Goal: Book appointment/travel/reservation

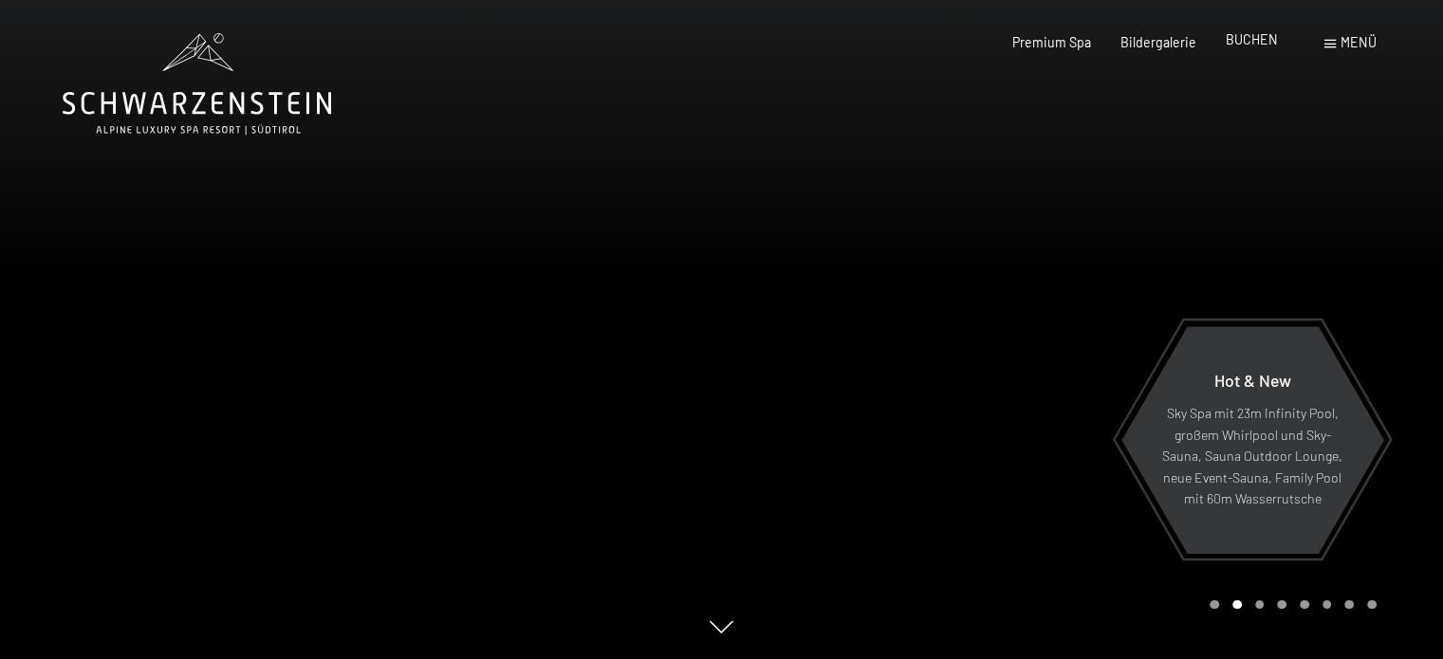
click at [1249, 46] on span "BUCHEN" at bounding box center [1251, 39] width 52 height 16
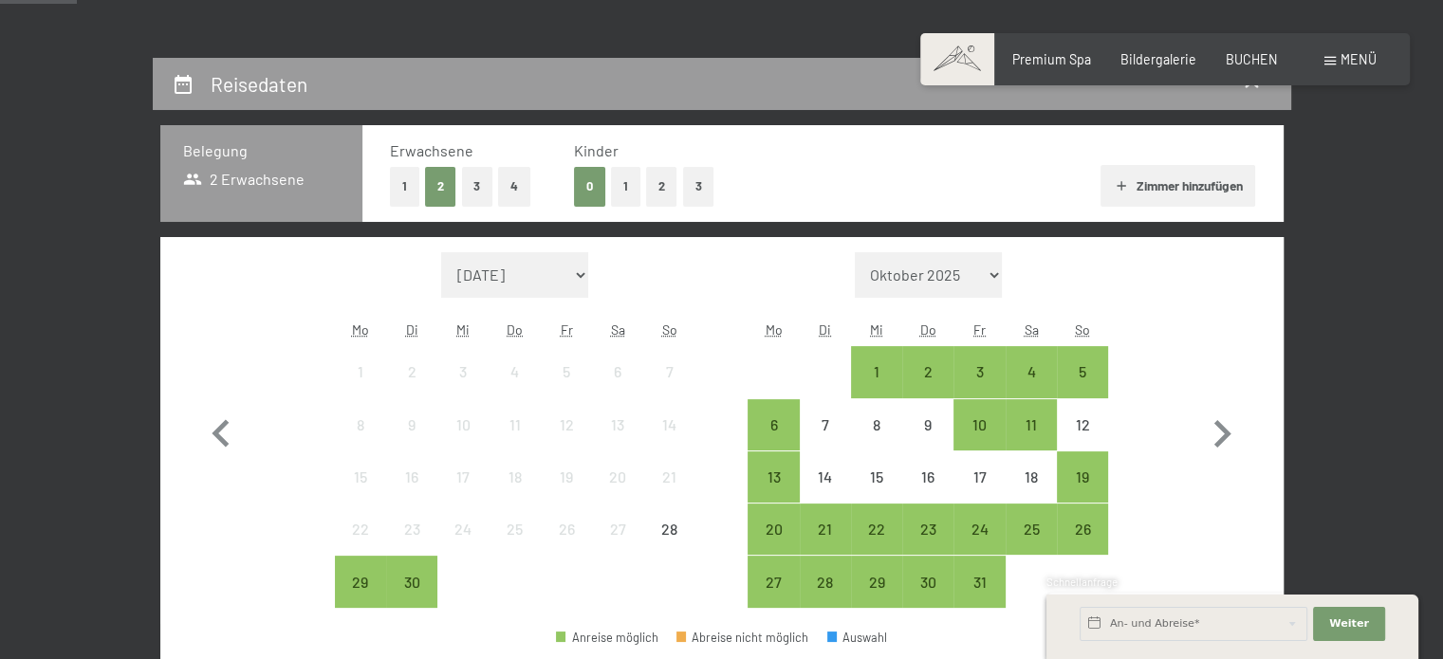
scroll to position [341, 0]
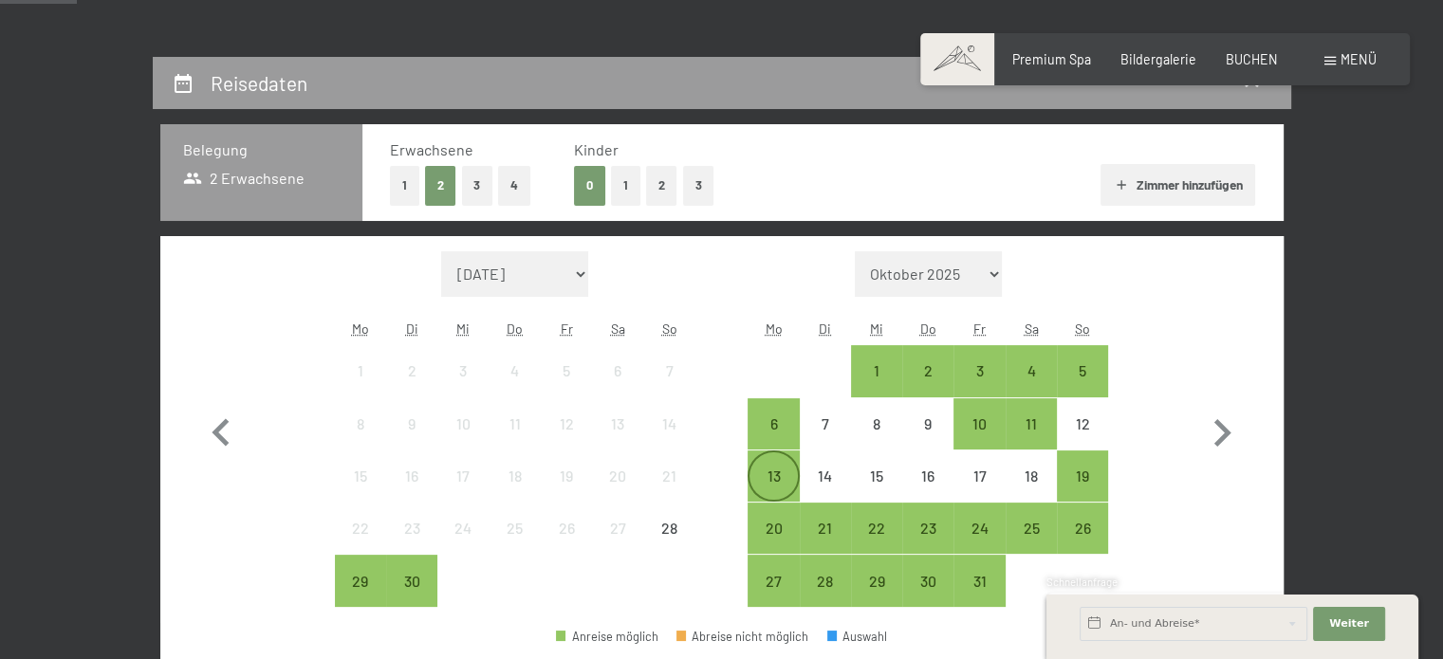
click at [772, 485] on div "13" at bounding box center [772, 492] width 47 height 47
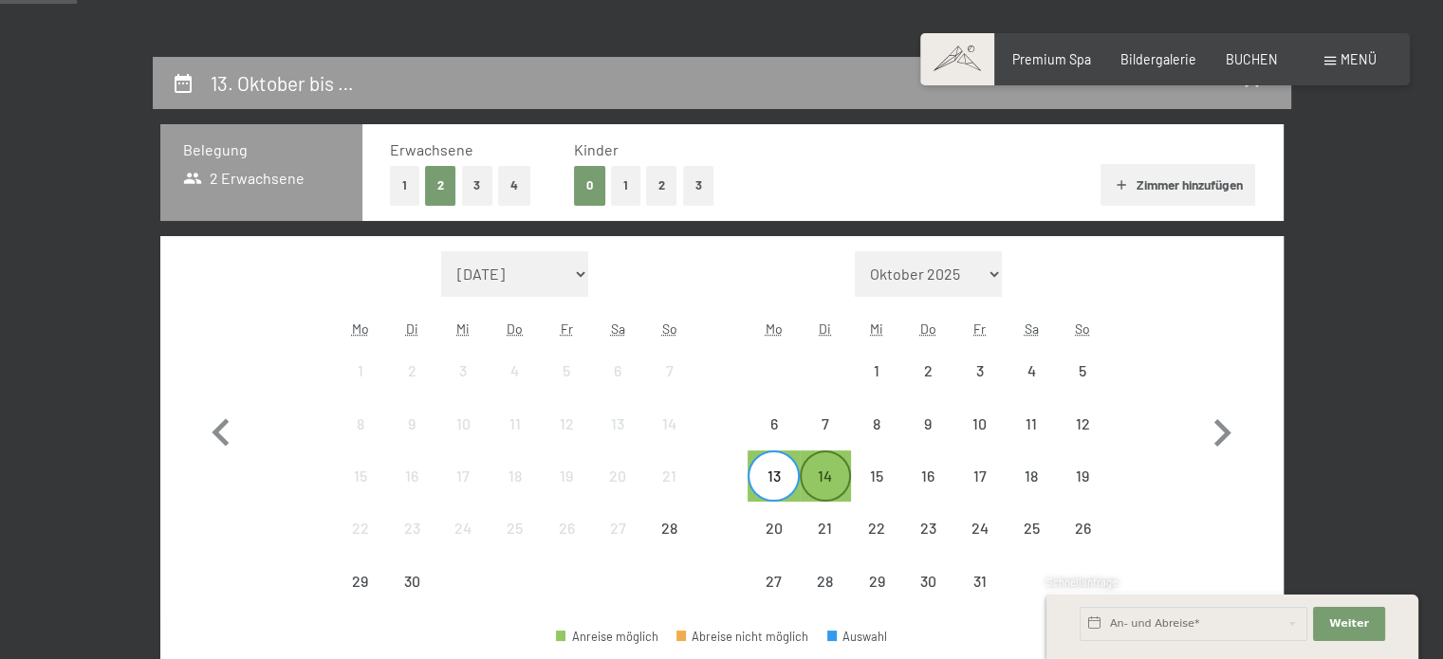
click at [835, 494] on div "14" at bounding box center [824, 492] width 47 height 47
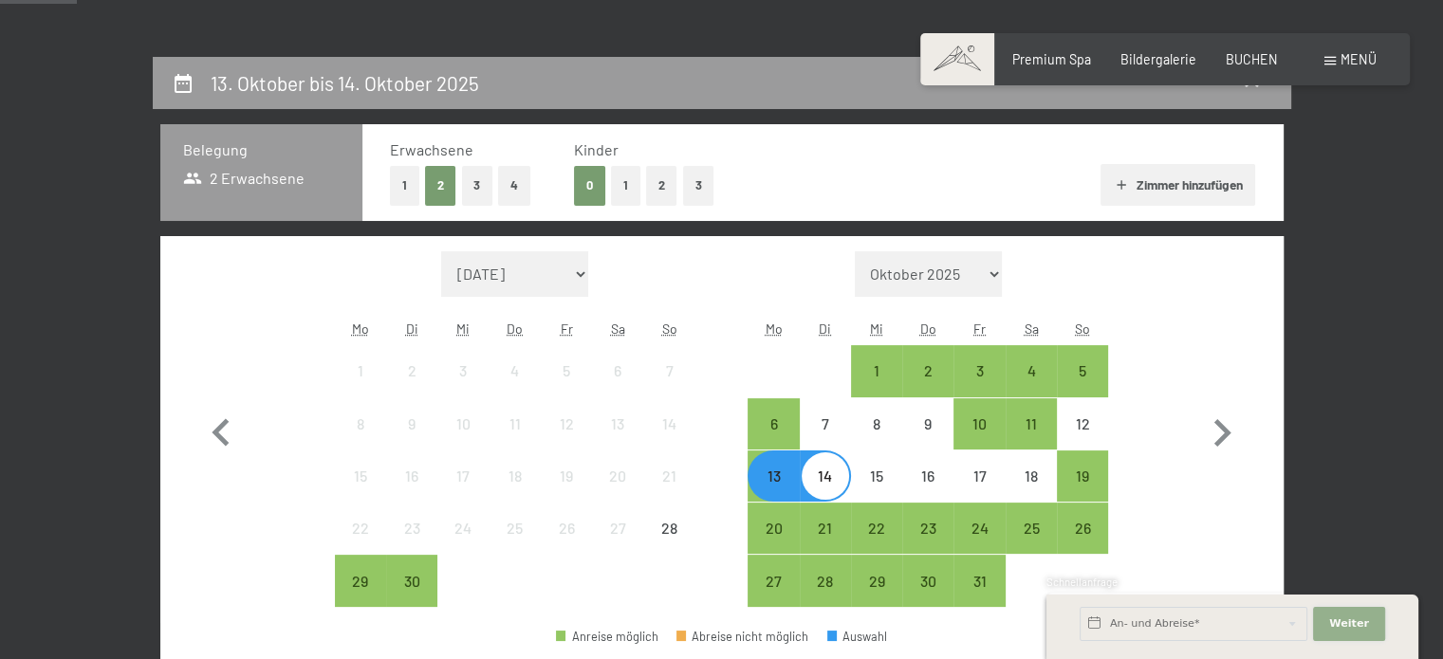
click at [1341, 632] on button "Weiter Adressfelder ausblenden" at bounding box center [1349, 624] width 72 height 34
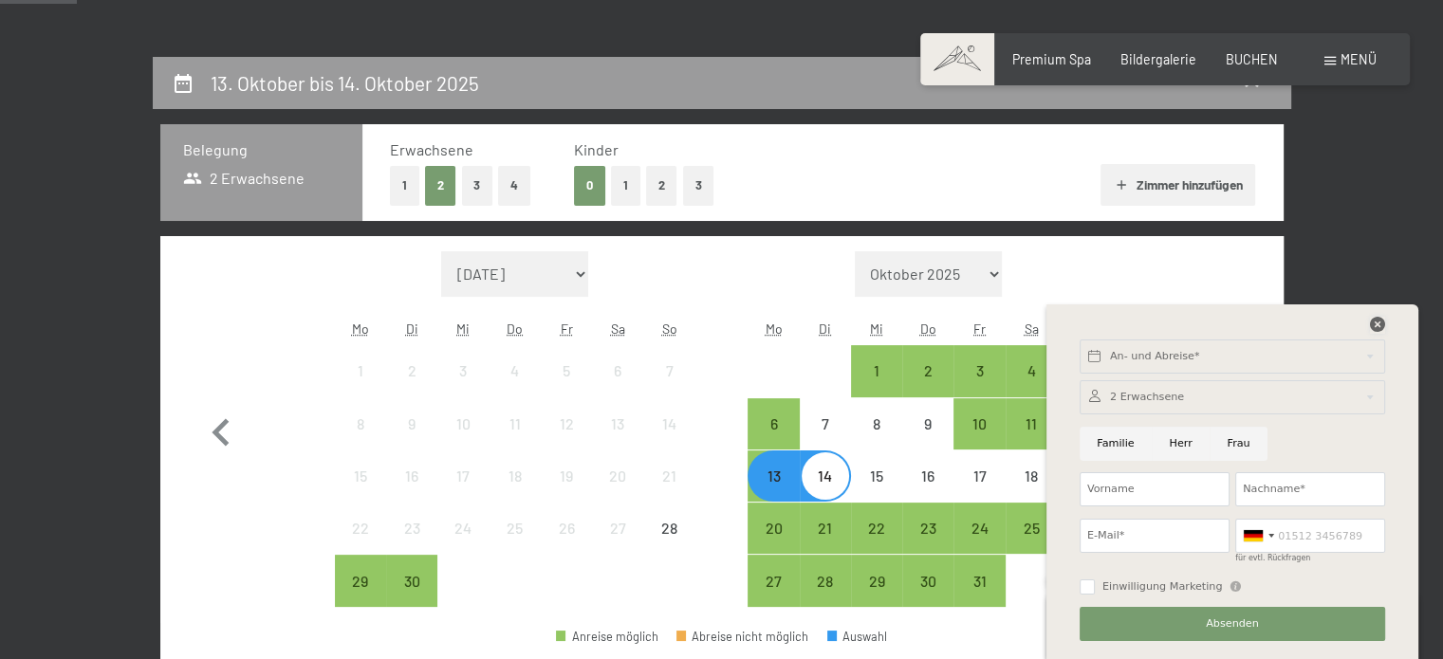
click at [1376, 317] on icon at bounding box center [1377, 324] width 15 height 15
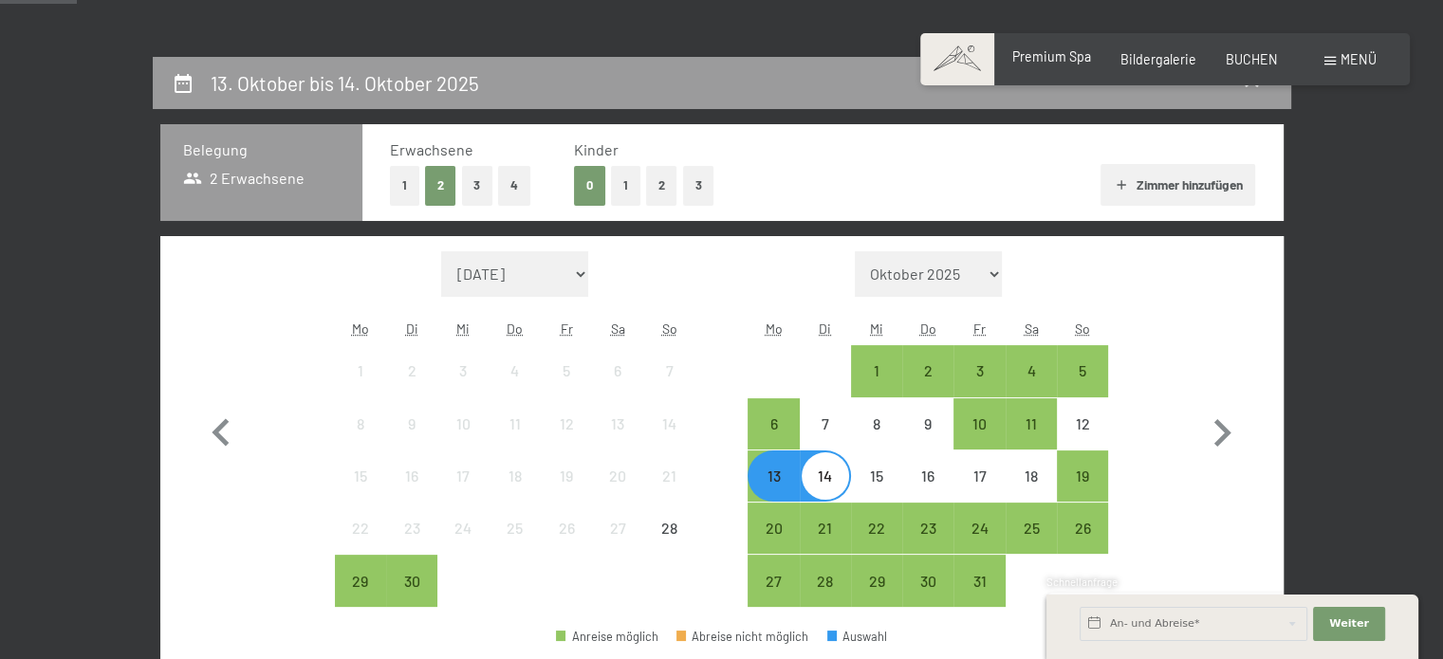
click at [1082, 61] on span "Premium Spa" at bounding box center [1051, 56] width 79 height 16
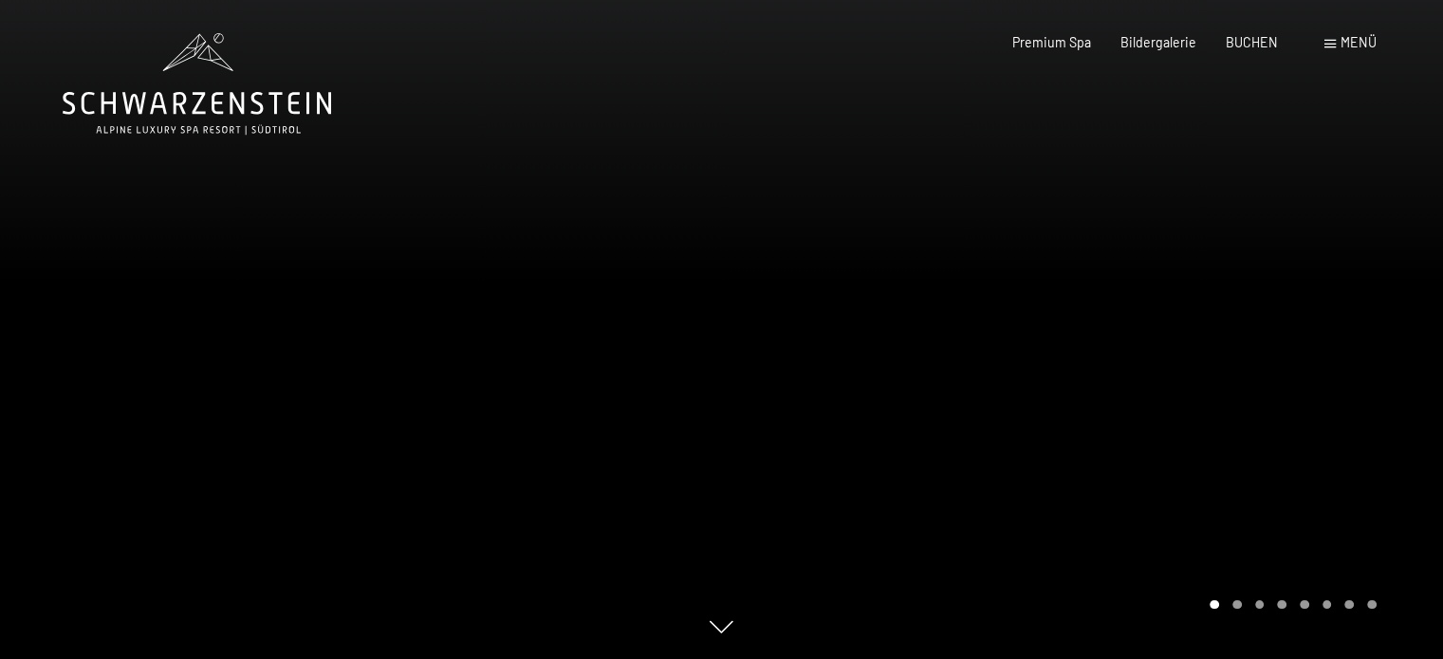
click at [1233, 611] on div at bounding box center [1083, 329] width 722 height 659
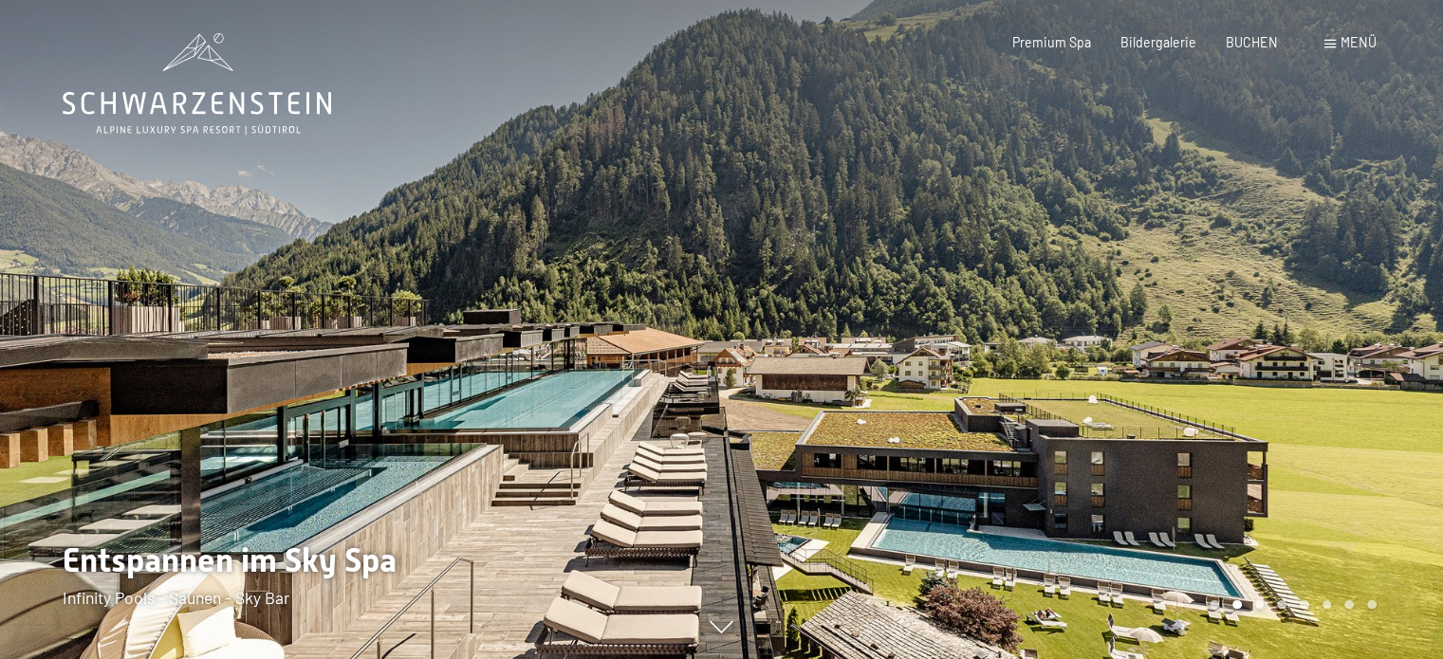
click at [1244, 611] on div at bounding box center [1083, 329] width 722 height 659
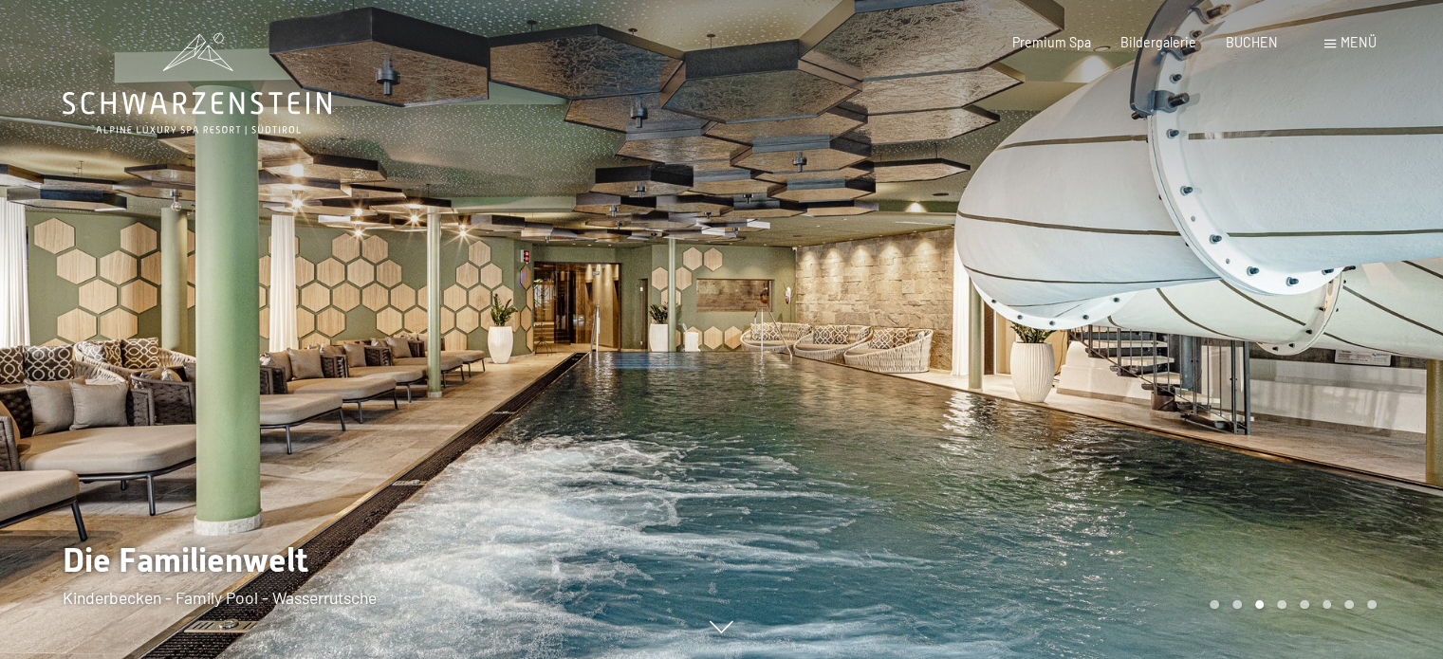
click at [1268, 604] on div "Carousel Pagination" at bounding box center [1289, 604] width 173 height 9
click at [1284, 604] on div "Carousel Page 4" at bounding box center [1281, 604] width 9 height 9
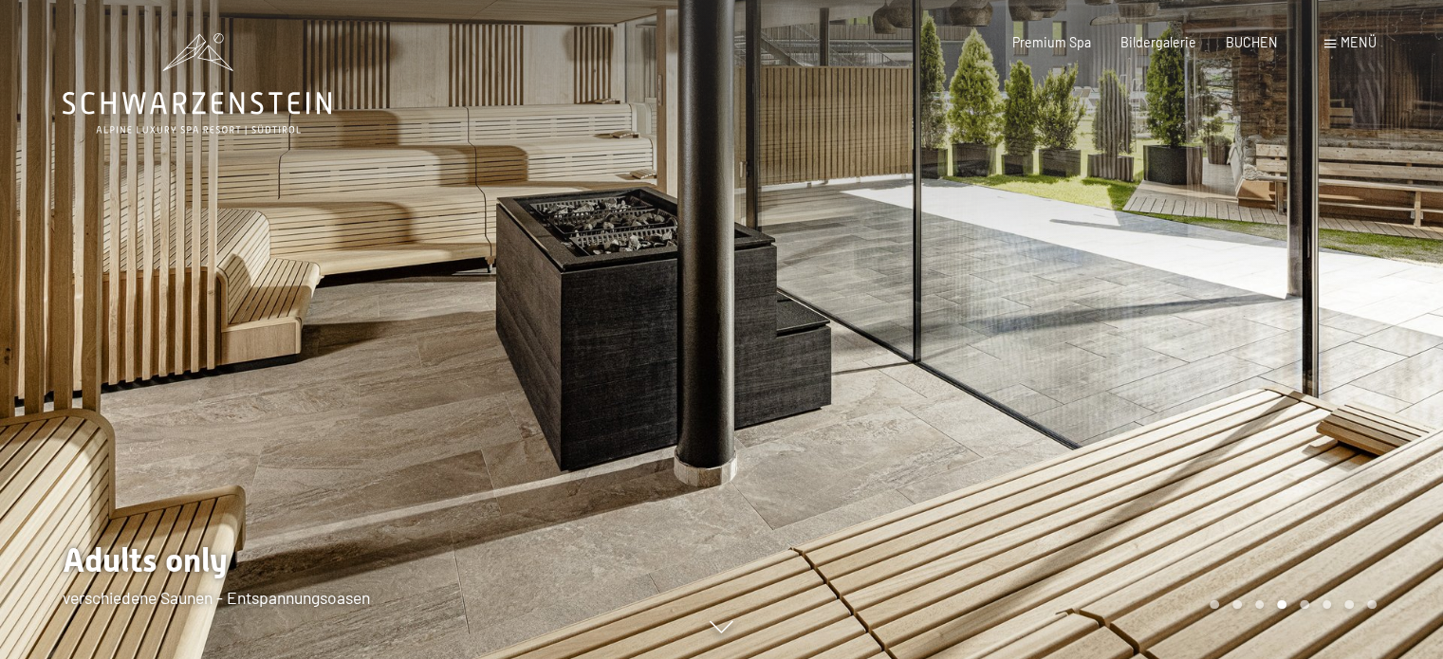
click at [1330, 46] on span at bounding box center [1329, 44] width 11 height 9
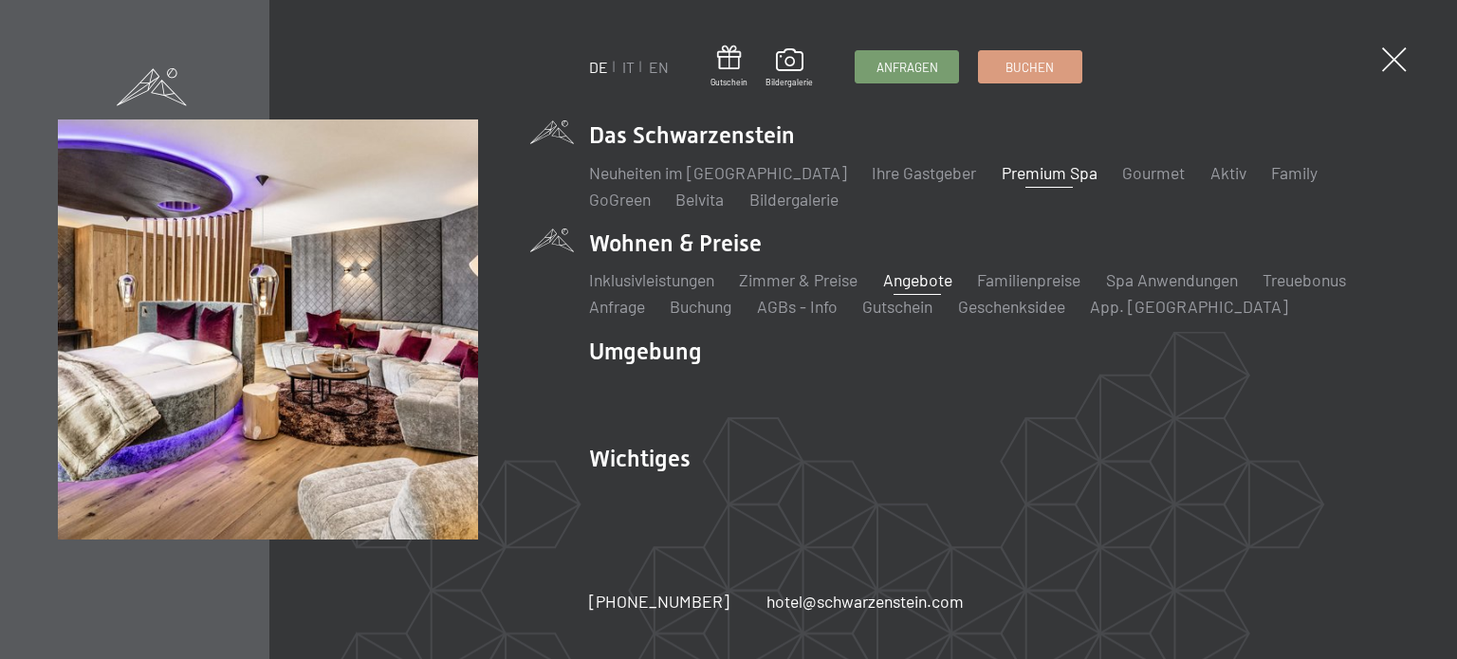
click at [922, 280] on link "Angebote" at bounding box center [917, 279] width 69 height 21
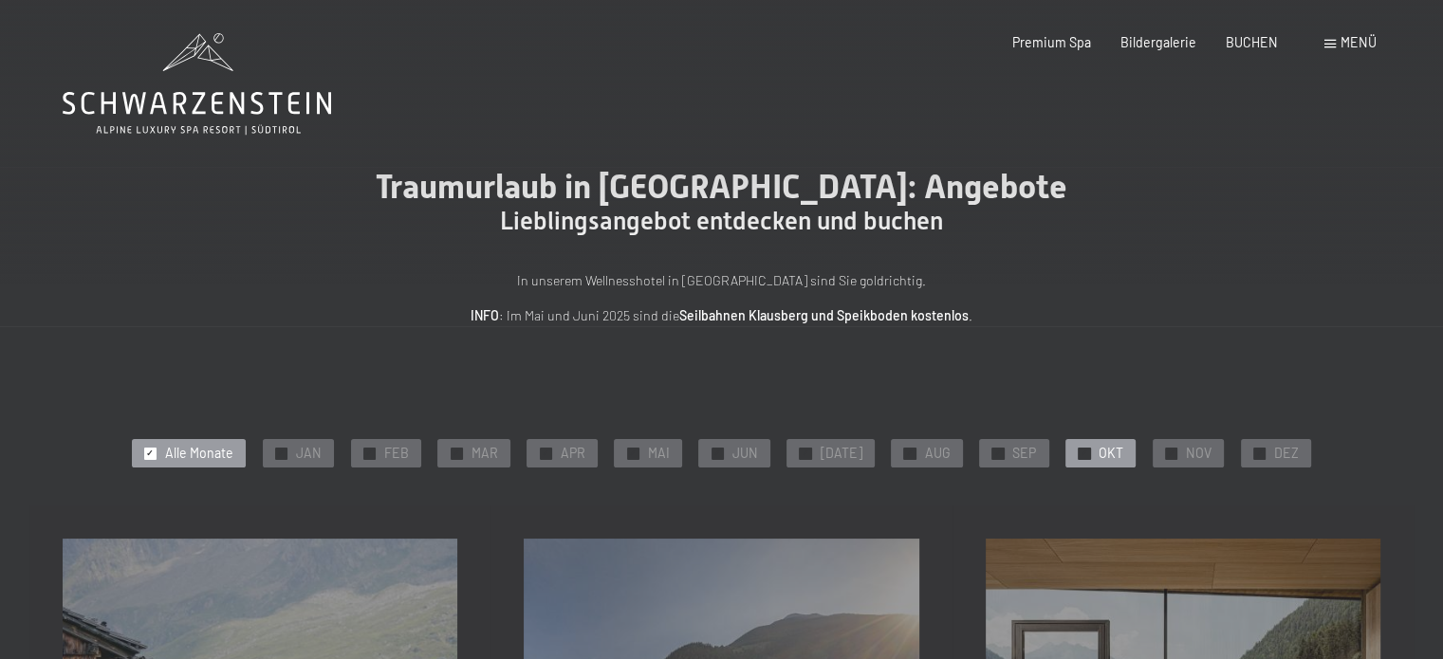
click at [1098, 450] on span "OKT" at bounding box center [1110, 453] width 25 height 19
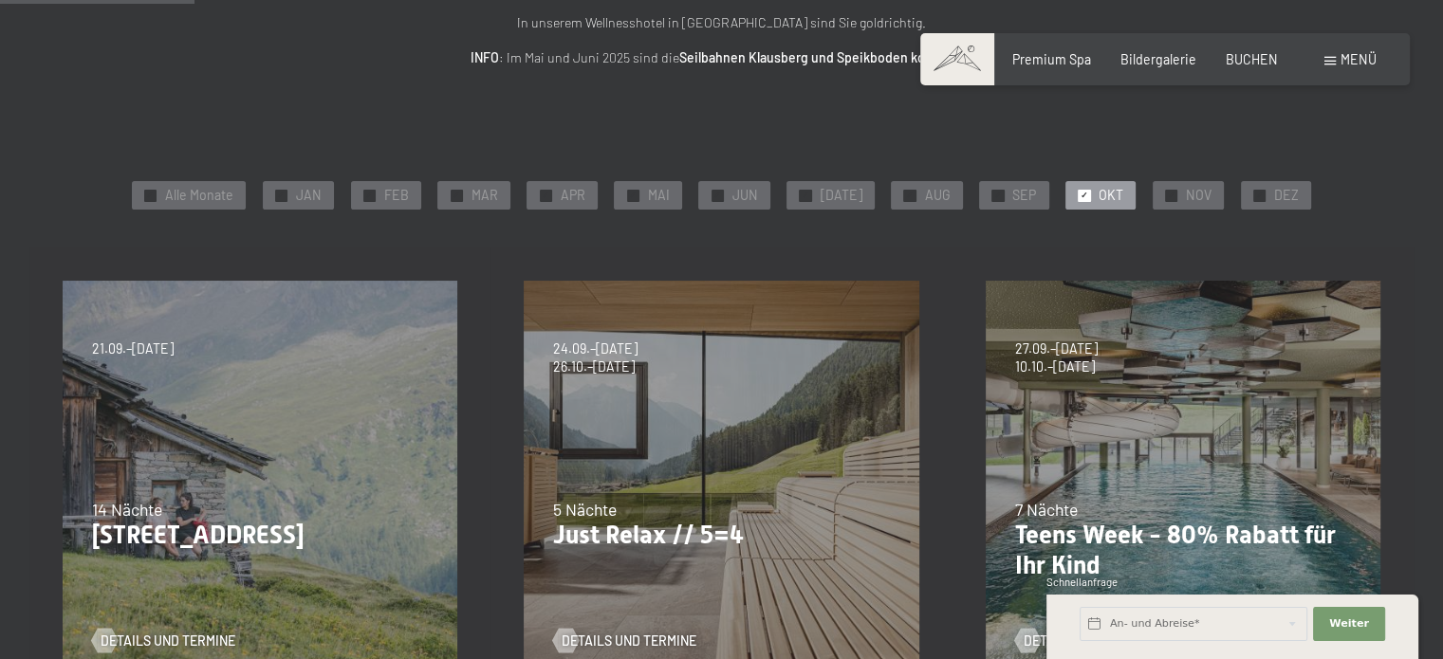
scroll to position [266, 0]
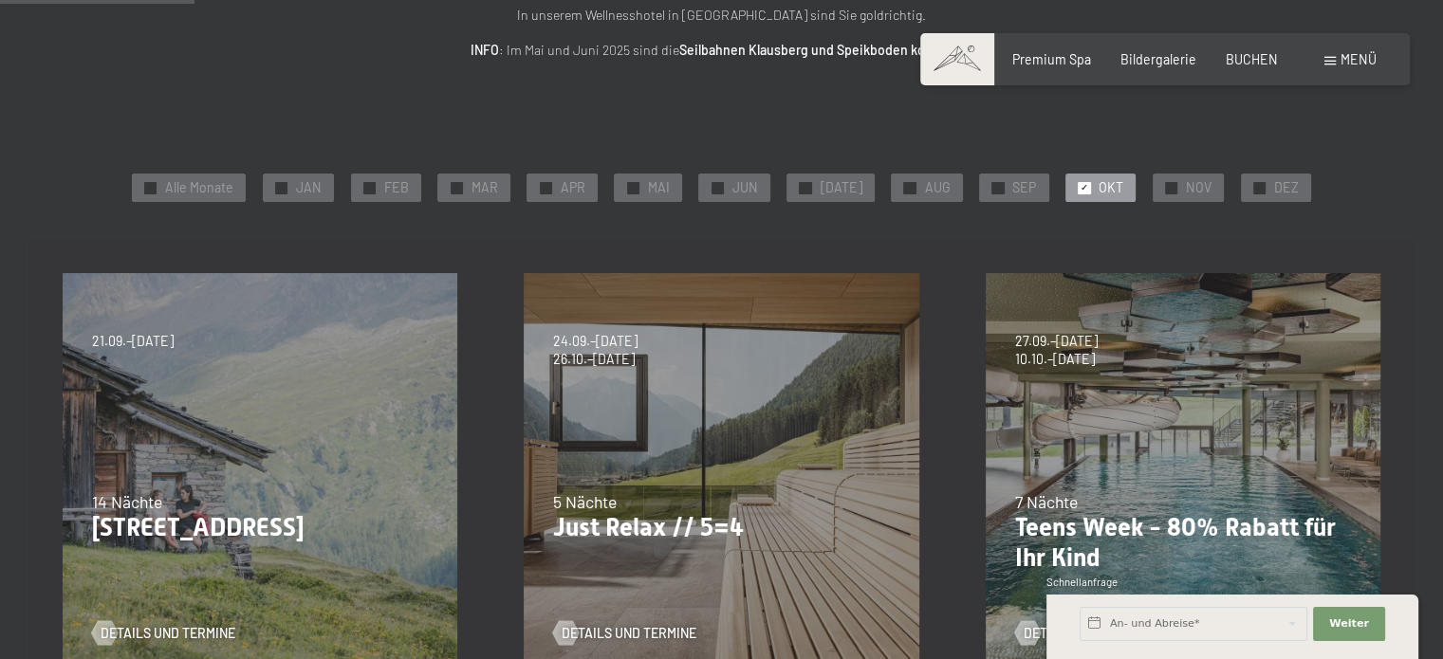
click at [1079, 182] on div "✓ OKT" at bounding box center [1100, 188] width 70 height 28
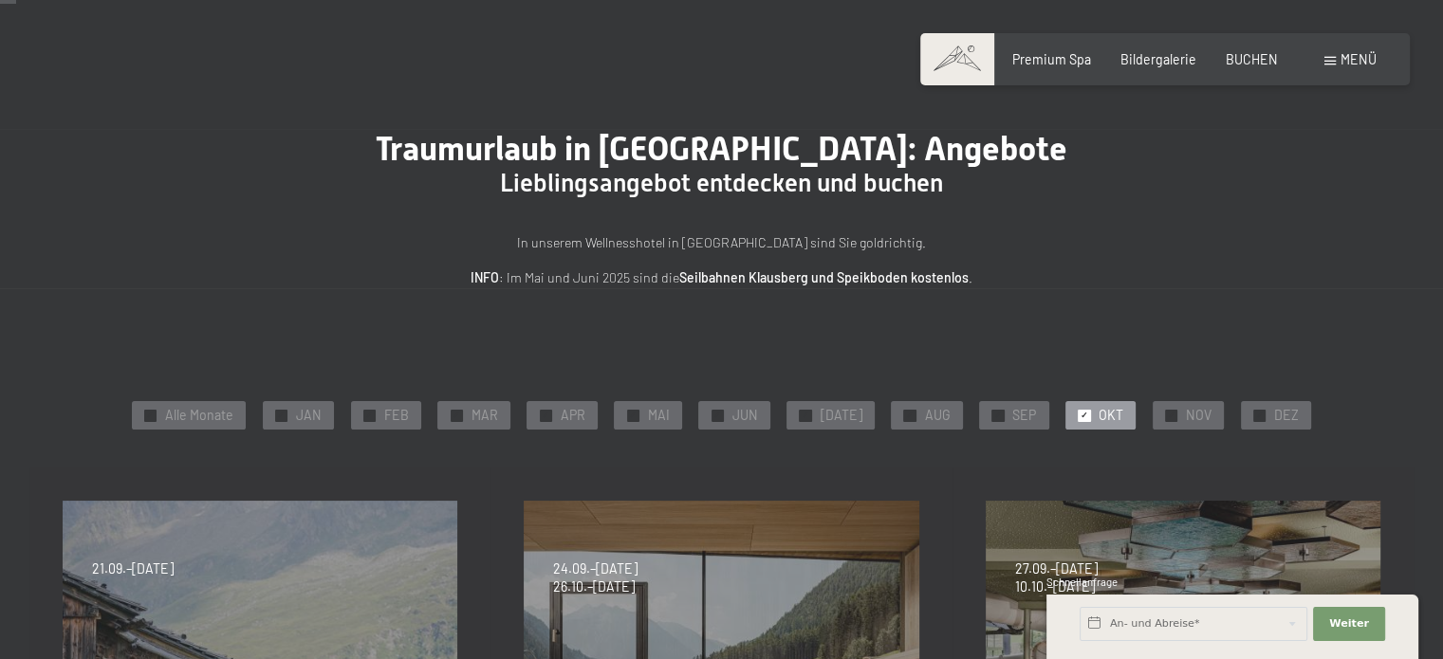
scroll to position [0, 0]
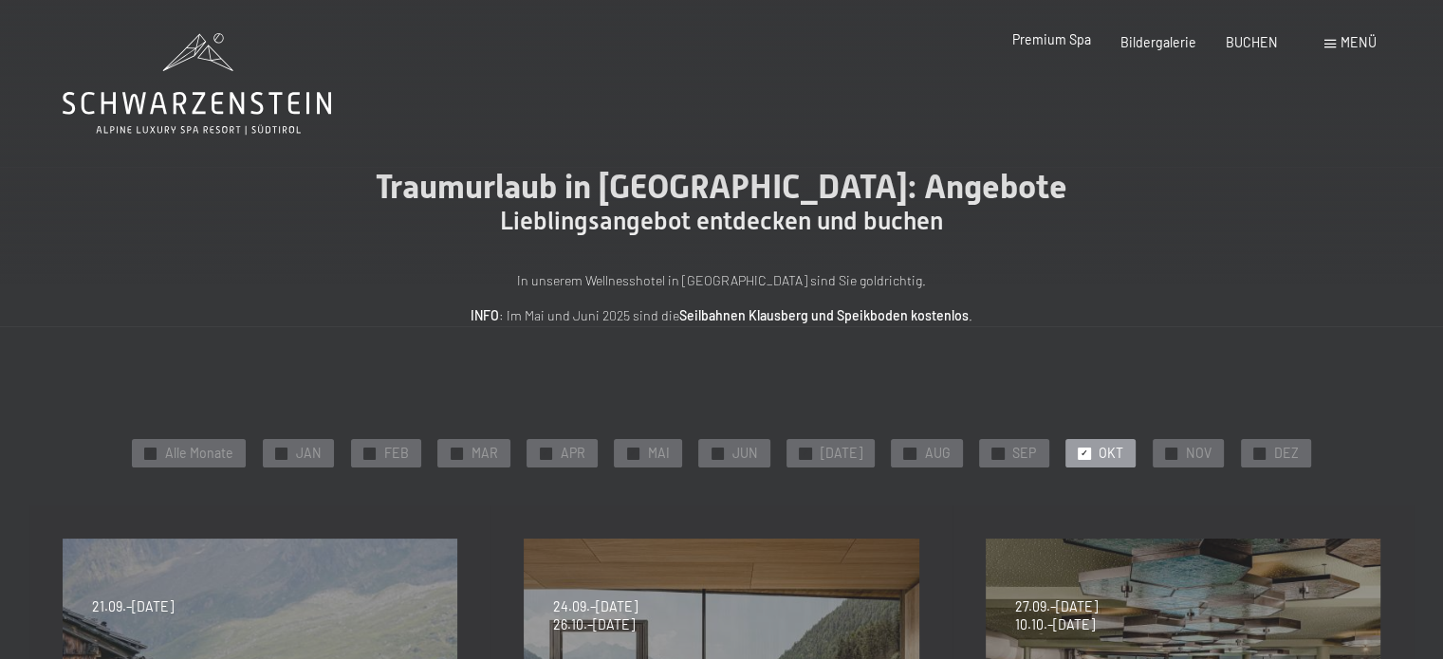
click at [1070, 44] on span "Premium Spa" at bounding box center [1051, 39] width 79 height 16
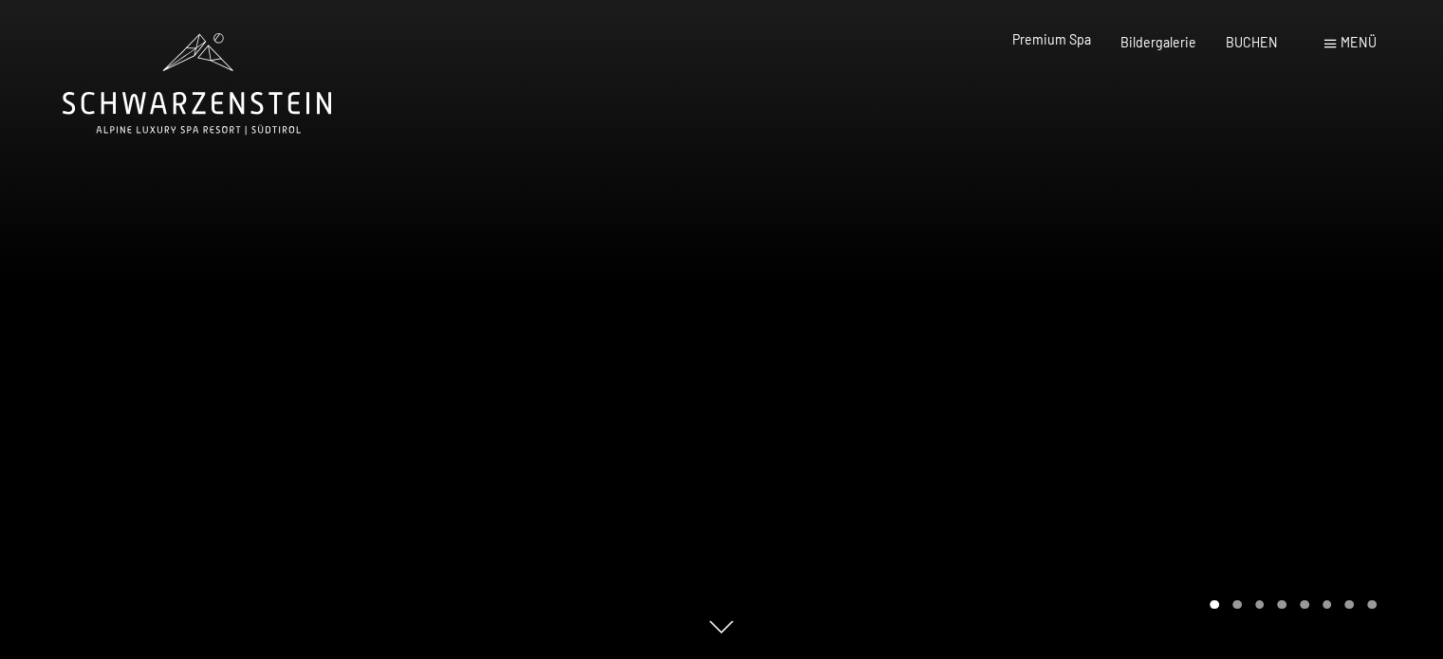
click at [1066, 45] on span "Premium Spa" at bounding box center [1051, 39] width 79 height 16
click at [1235, 604] on div "Carousel Page 2" at bounding box center [1236, 604] width 9 height 9
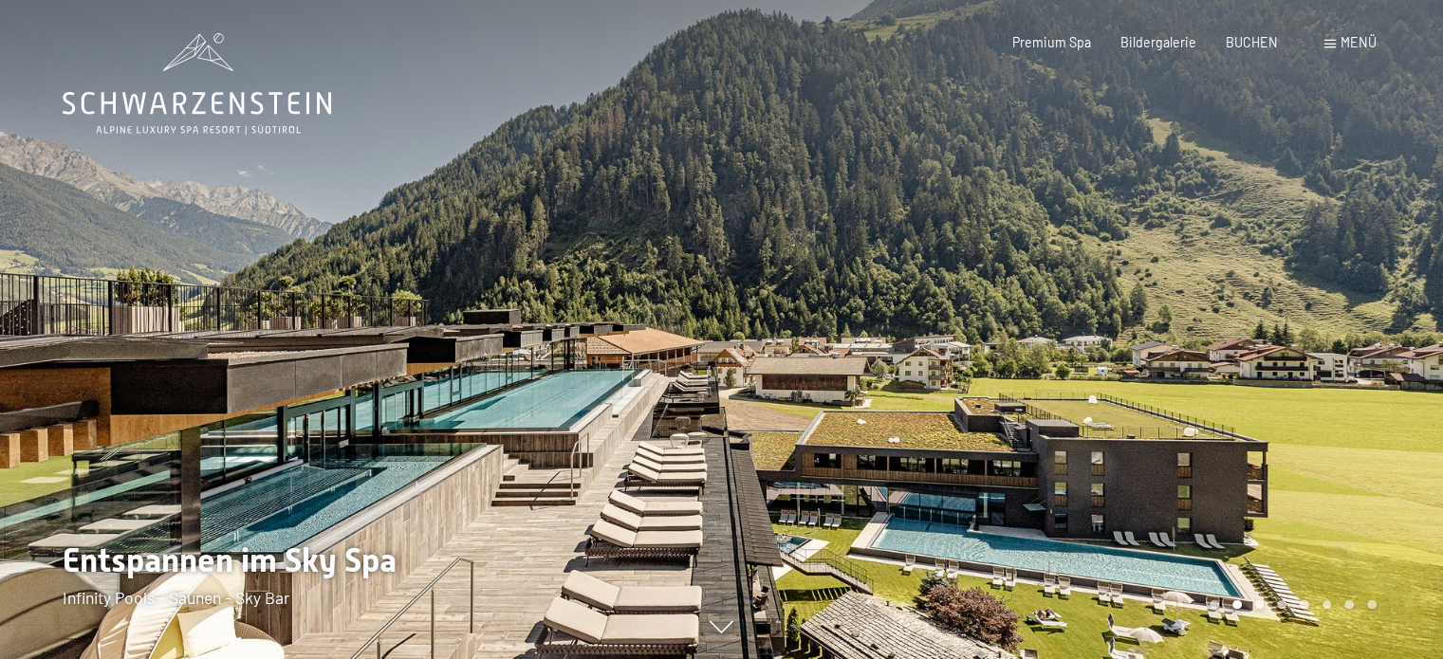
click at [1257, 600] on div "Carousel Page 3" at bounding box center [1259, 604] width 9 height 9
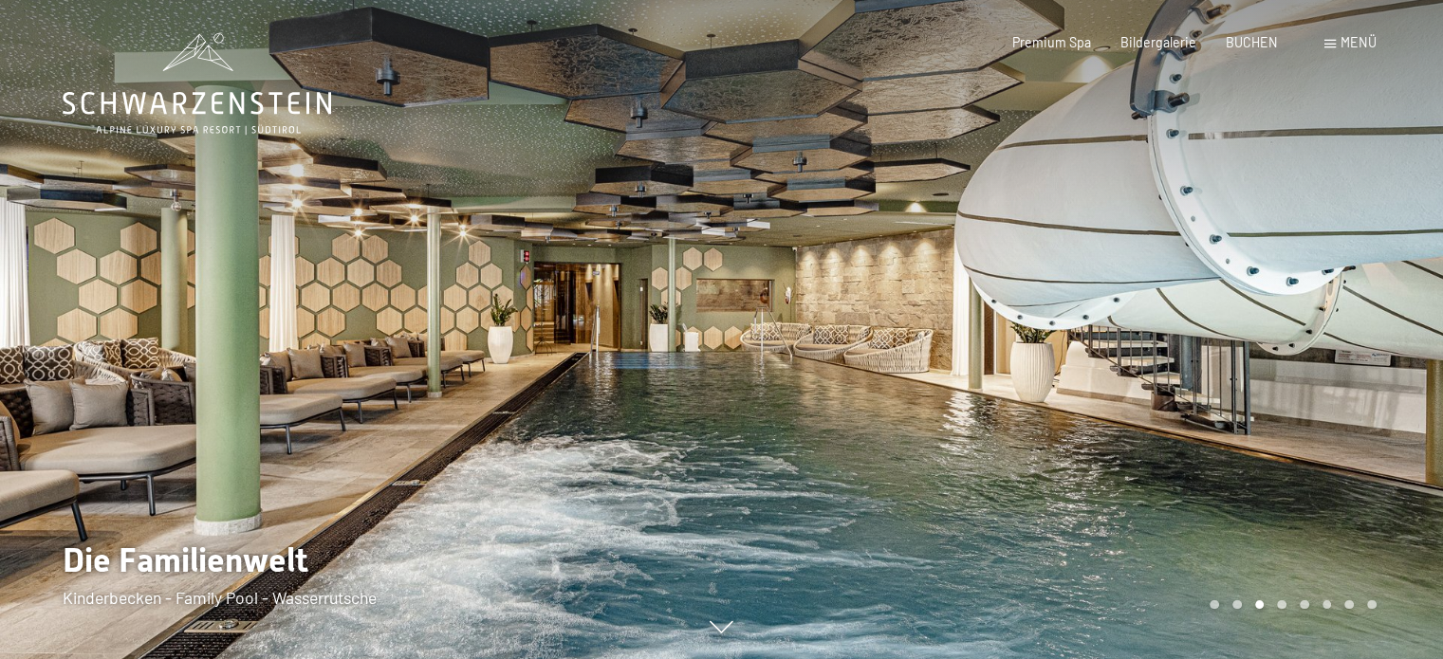
click at [1278, 605] on div "Carousel Page 4" at bounding box center [1281, 604] width 9 height 9
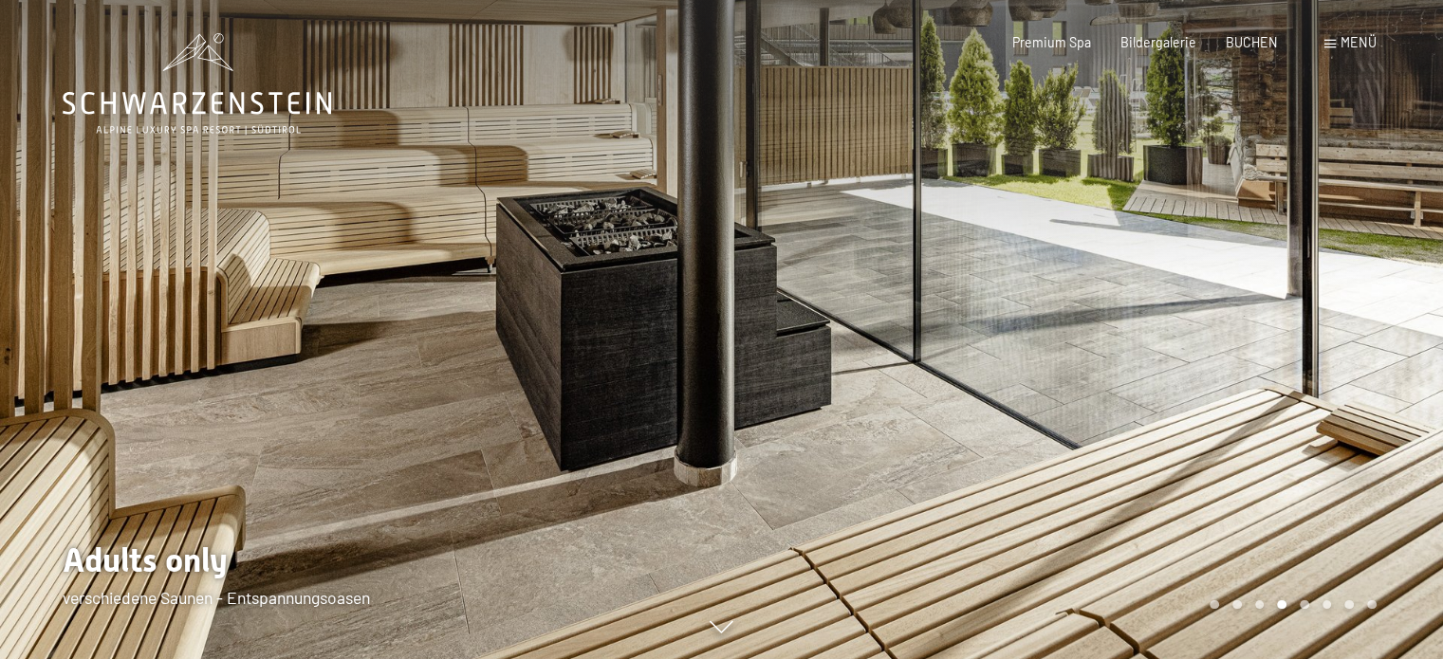
click at [1302, 606] on div "Carousel Page 5" at bounding box center [1303, 604] width 9 height 9
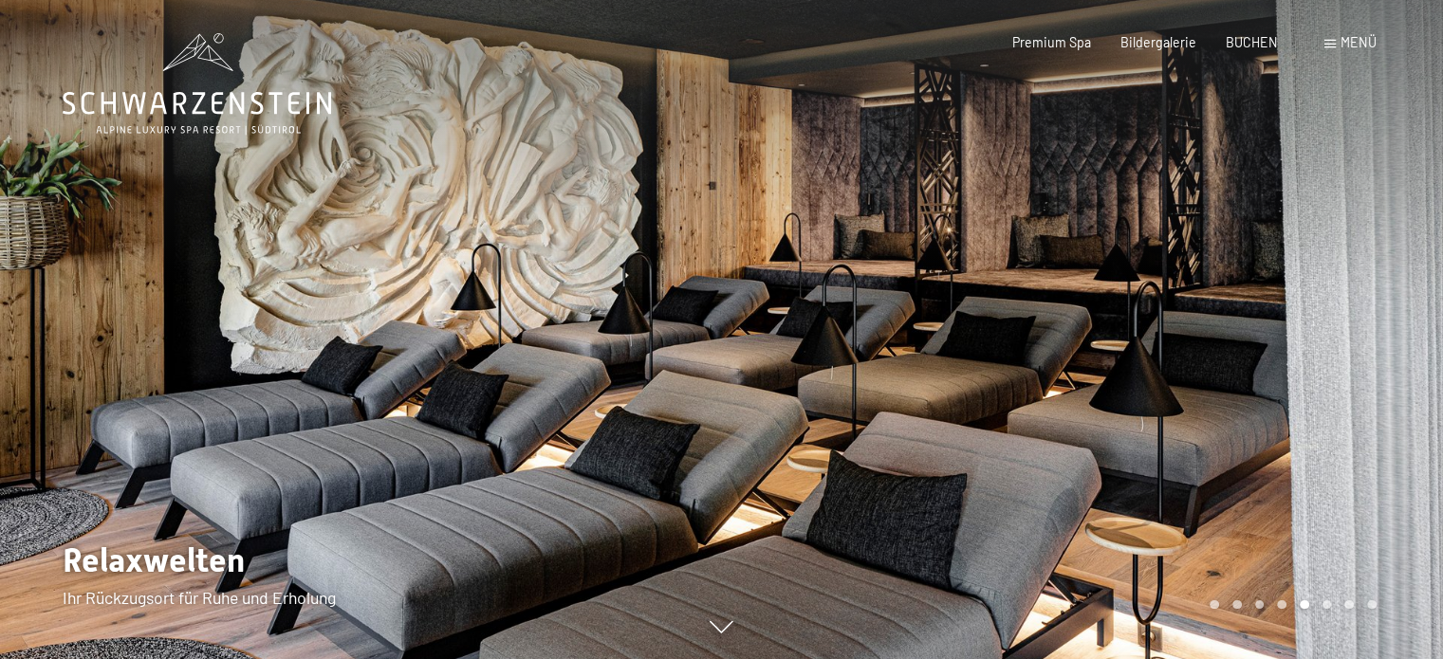
click at [1324, 601] on div "Carousel Page 6" at bounding box center [1326, 604] width 9 height 9
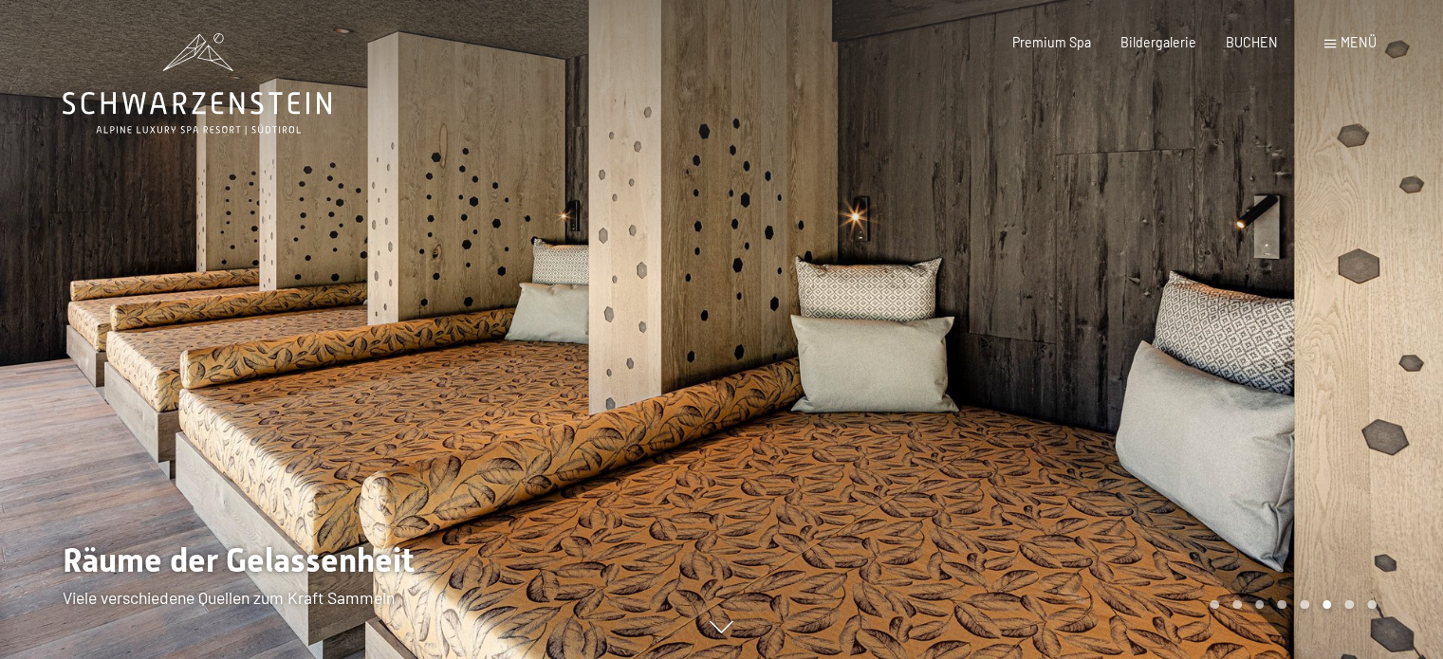
click at [1340, 46] on span "Menü" at bounding box center [1358, 42] width 36 height 16
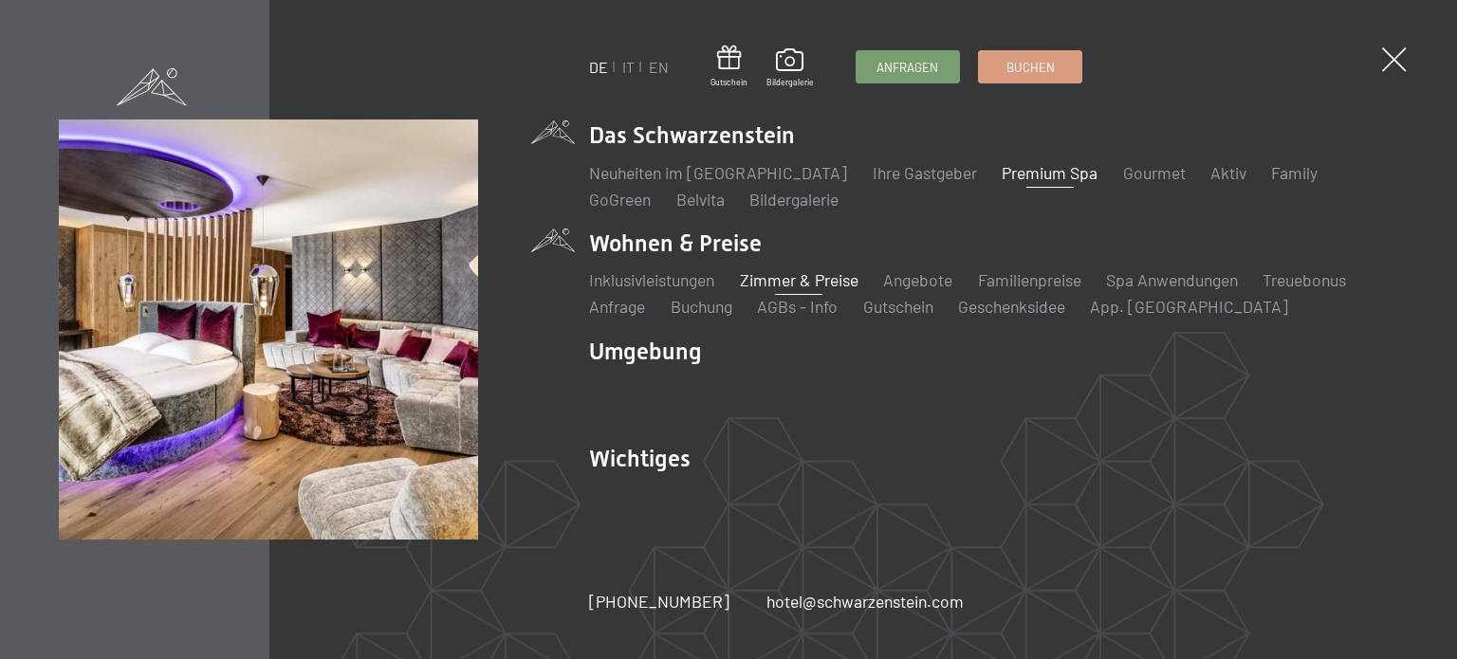
click at [785, 283] on link "Zimmer & Preise" at bounding box center [798, 279] width 119 height 21
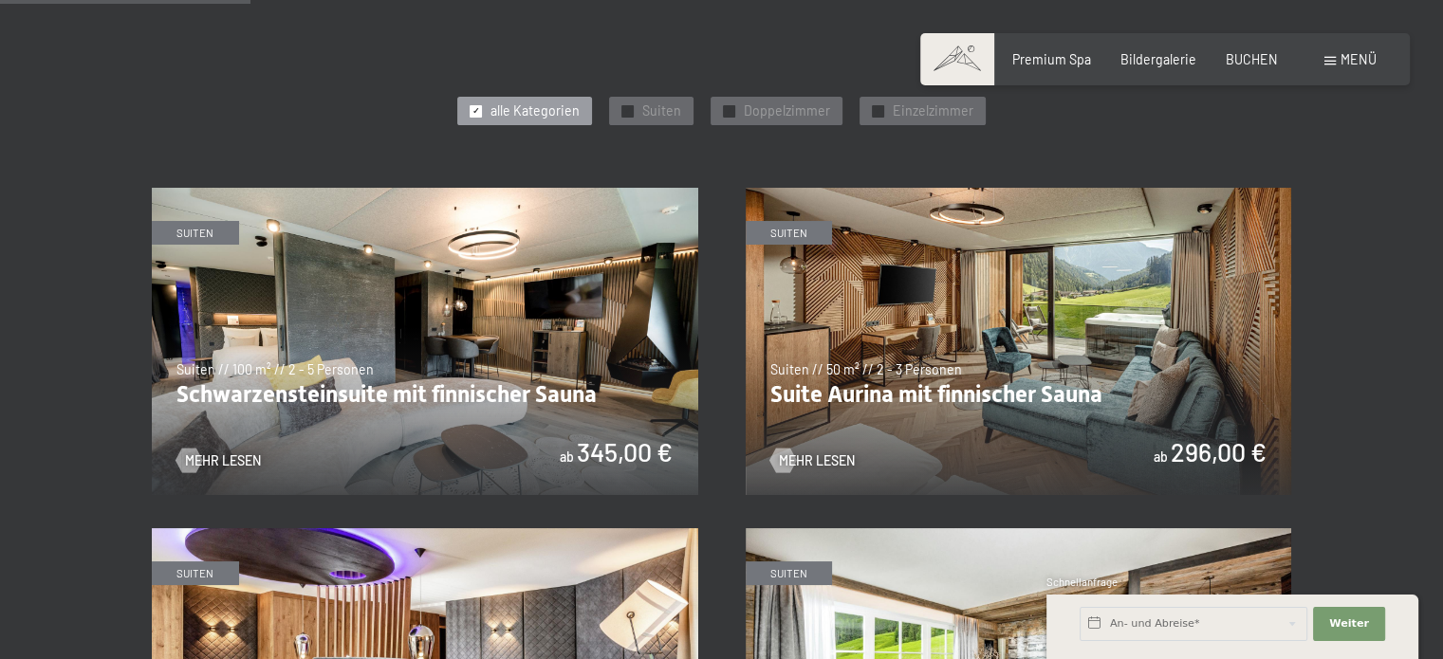
scroll to position [960, 0]
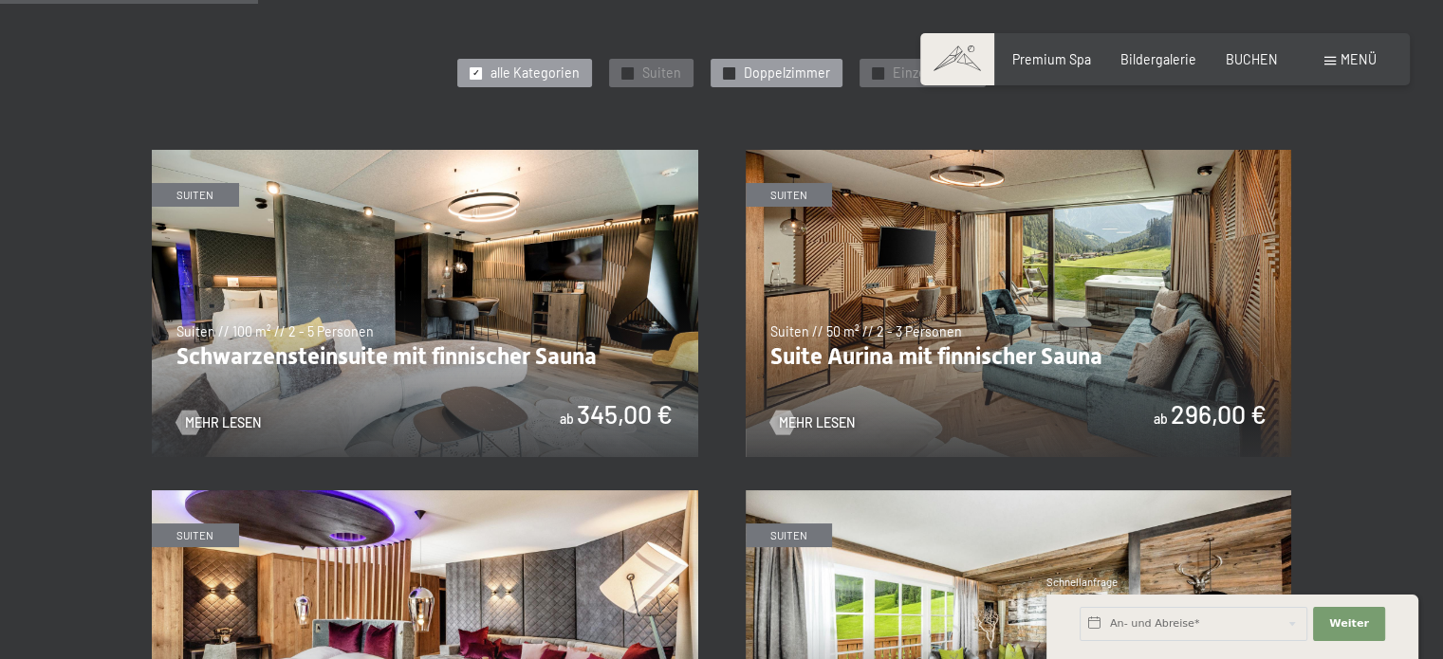
click at [771, 80] on span "Doppelzimmer" at bounding box center [787, 73] width 86 height 19
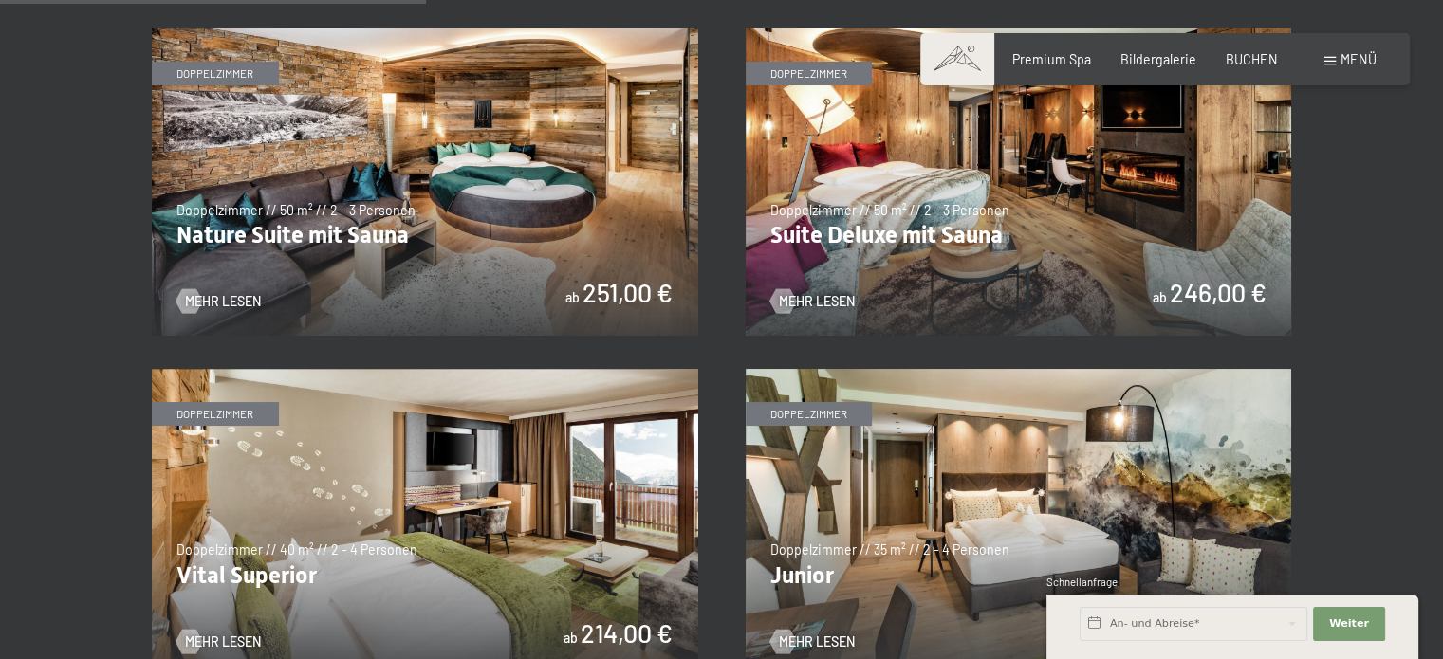
scroll to position [1110, 0]
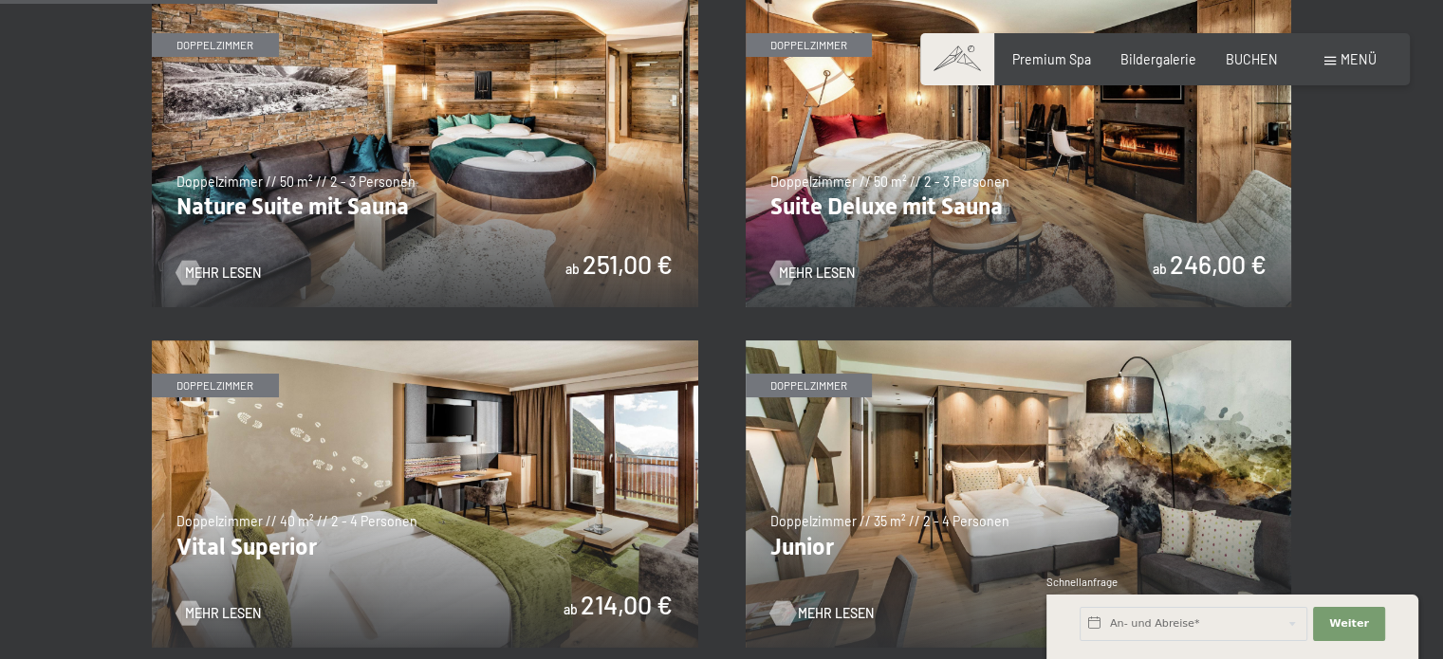
click at [824, 614] on span "Mehr Lesen" at bounding box center [836, 613] width 76 height 19
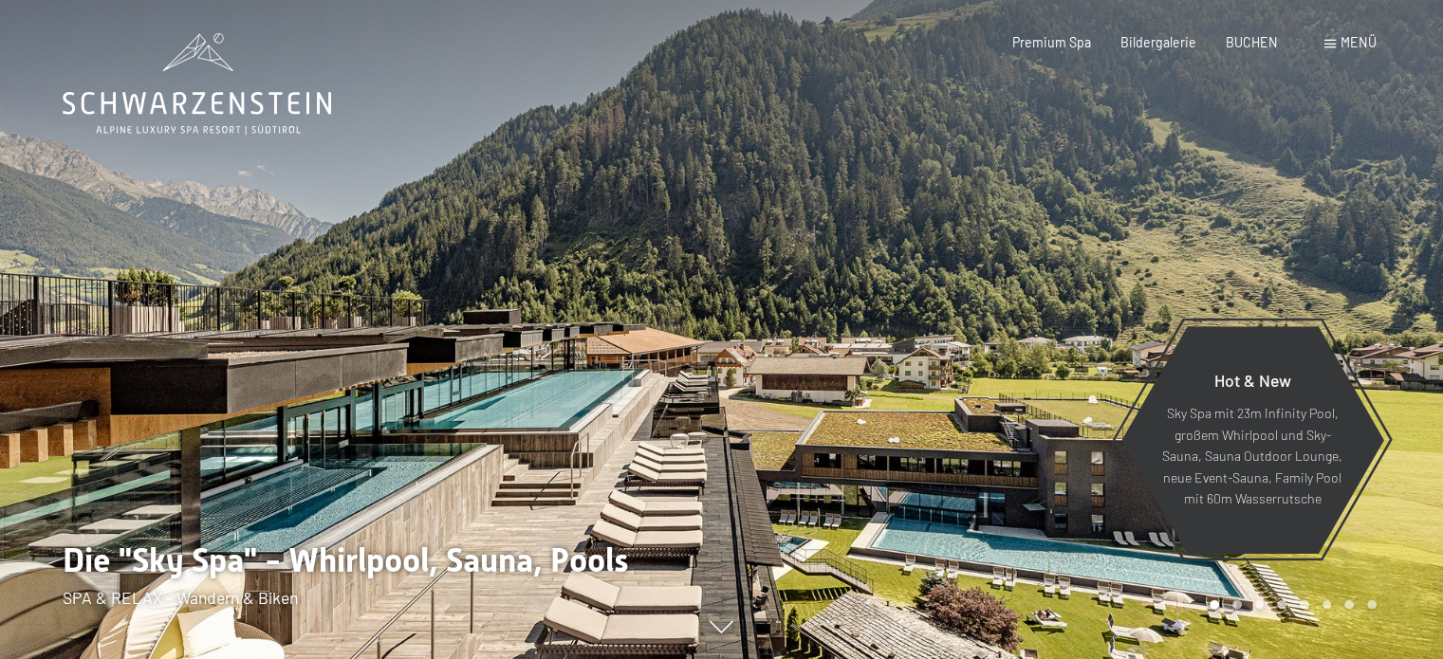
click at [1338, 37] on div "Menü" at bounding box center [1350, 42] width 52 height 19
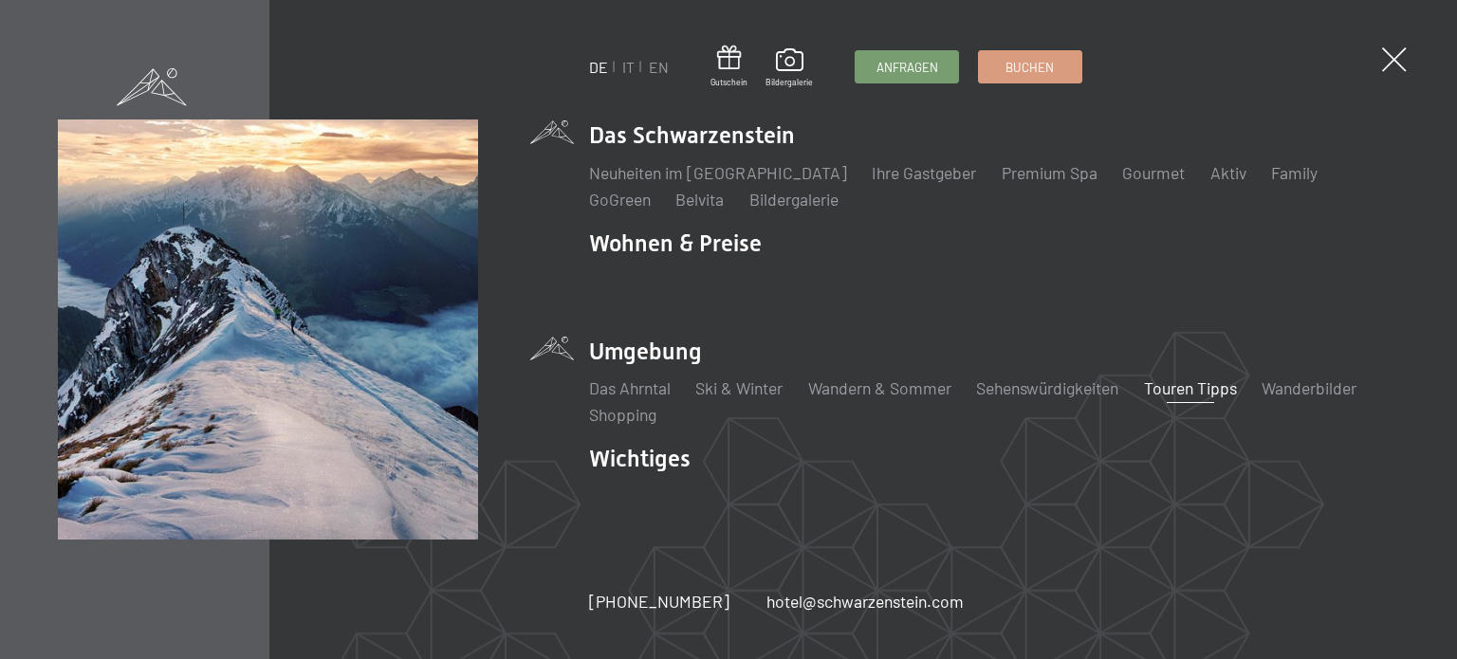
click at [1158, 390] on link "Touren Tipps" at bounding box center [1190, 387] width 93 height 21
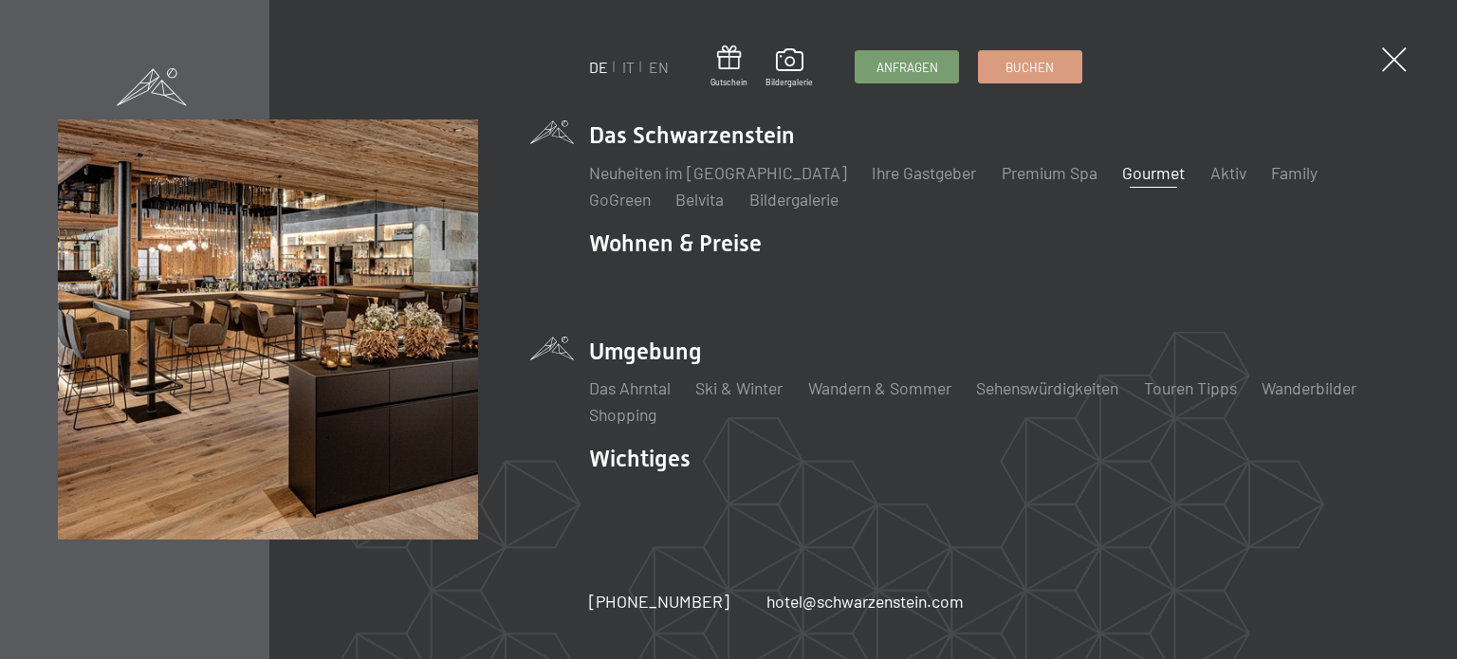
click at [1122, 173] on link "Gourmet" at bounding box center [1153, 172] width 63 height 21
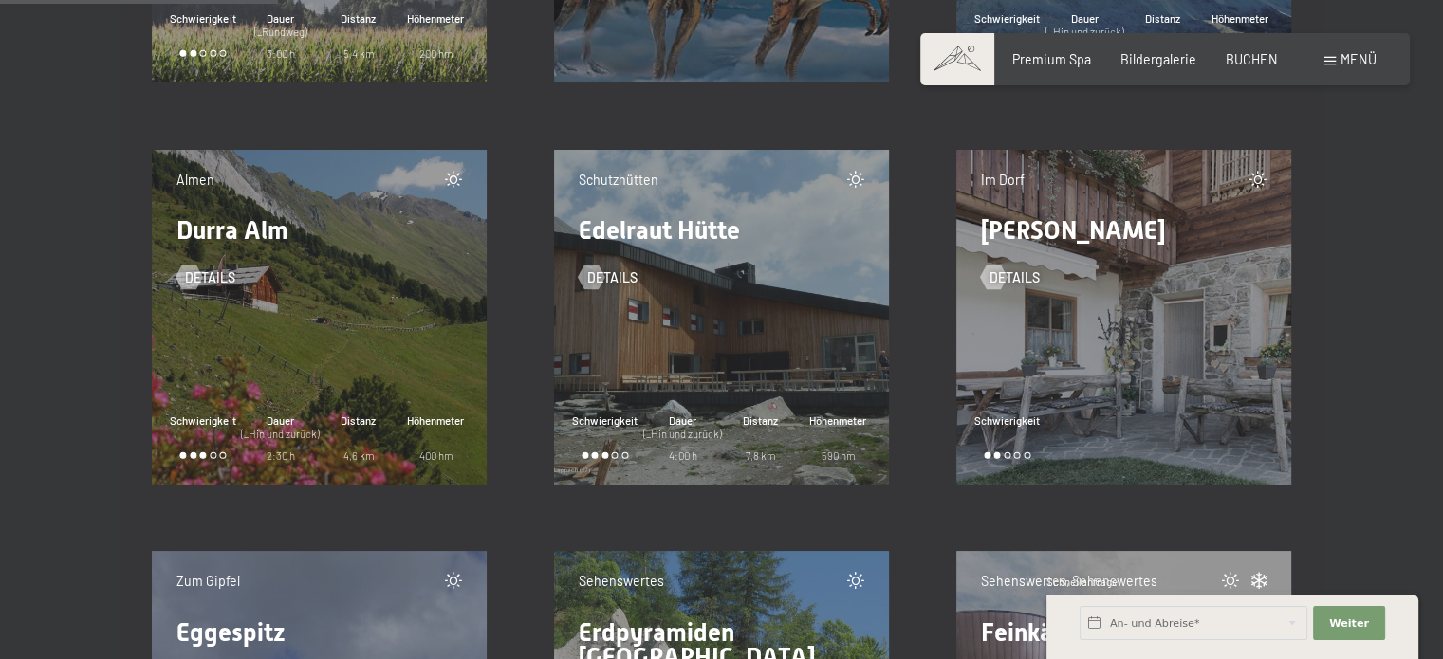
scroll to position [5728, 0]
